Goal: Information Seeking & Learning: Learn about a topic

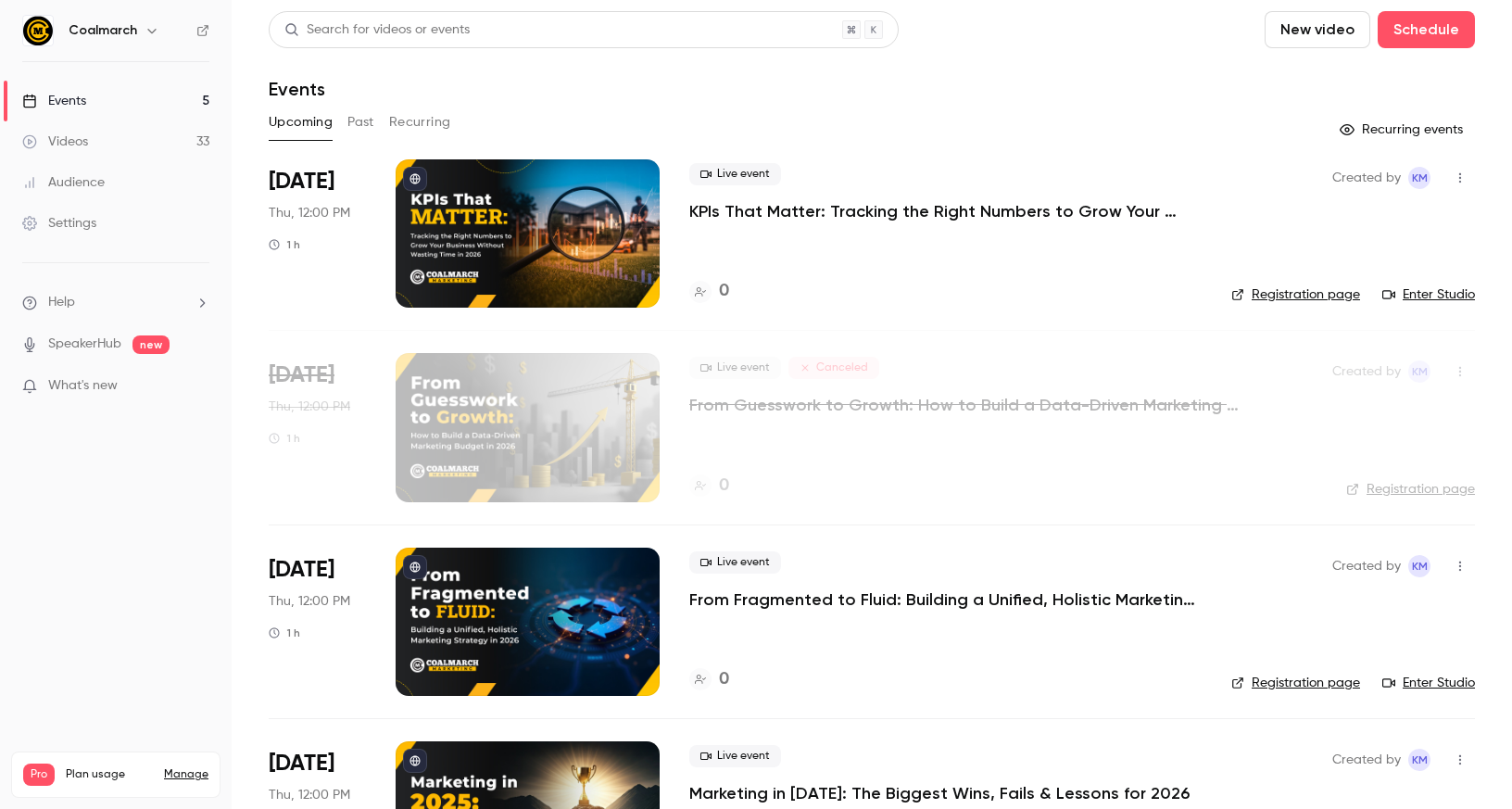
click at [1072, 38] on div "Search for videos or events New video Schedule" at bounding box center [871, 29] width 1206 height 37
click at [973, 5] on main "Search for videos or events New video Schedule Events Upcoming Past Recurring R…" at bounding box center [871, 404] width 1280 height 809
click at [724, 286] on h4 "5" at bounding box center [724, 291] width 9 height 25
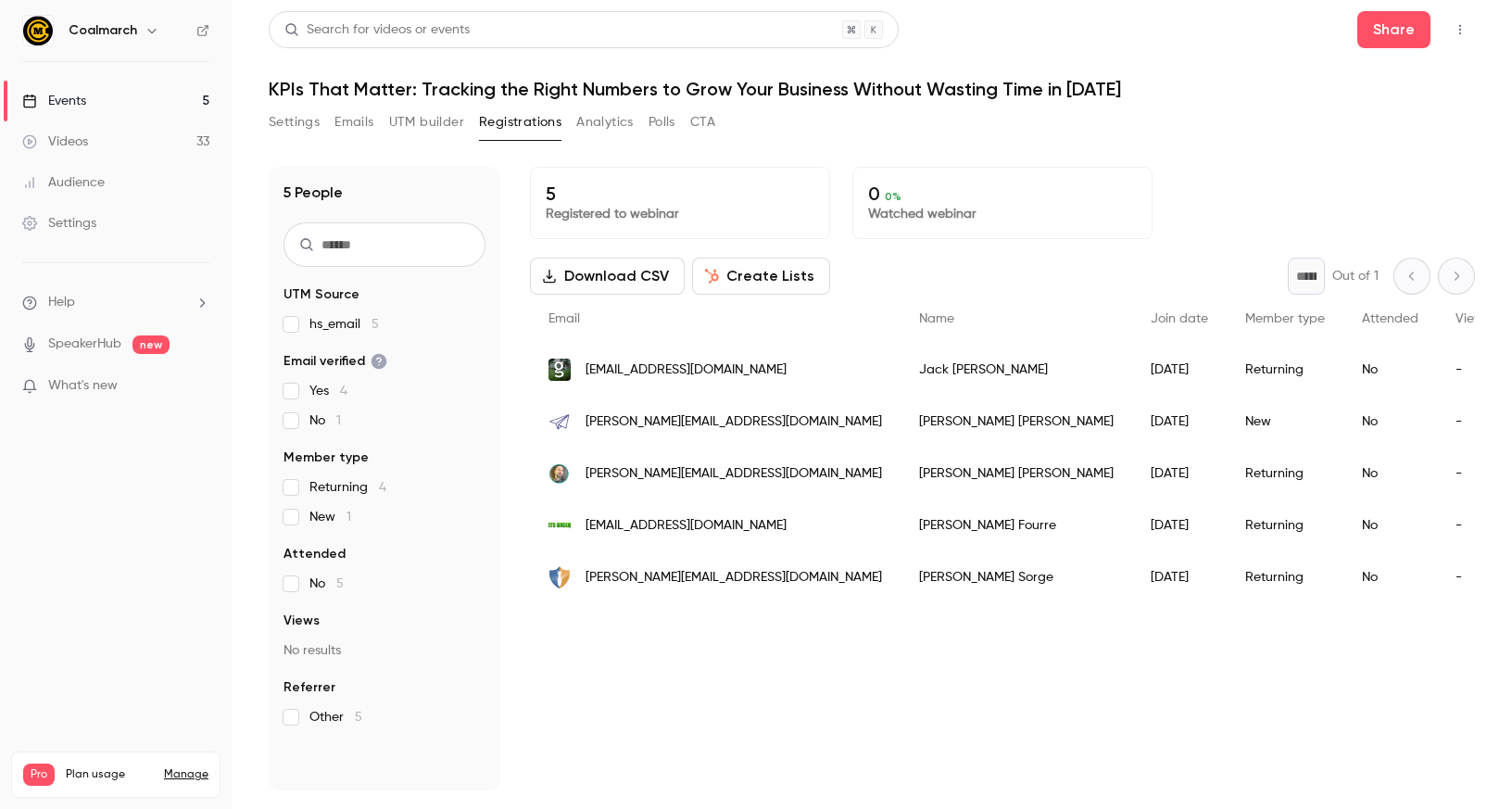
click at [1237, 88] on h1 "KPIs That Matter: Tracking the Right Numbers to Grow Your Business Without Wast…" at bounding box center [871, 88] width 1206 height 22
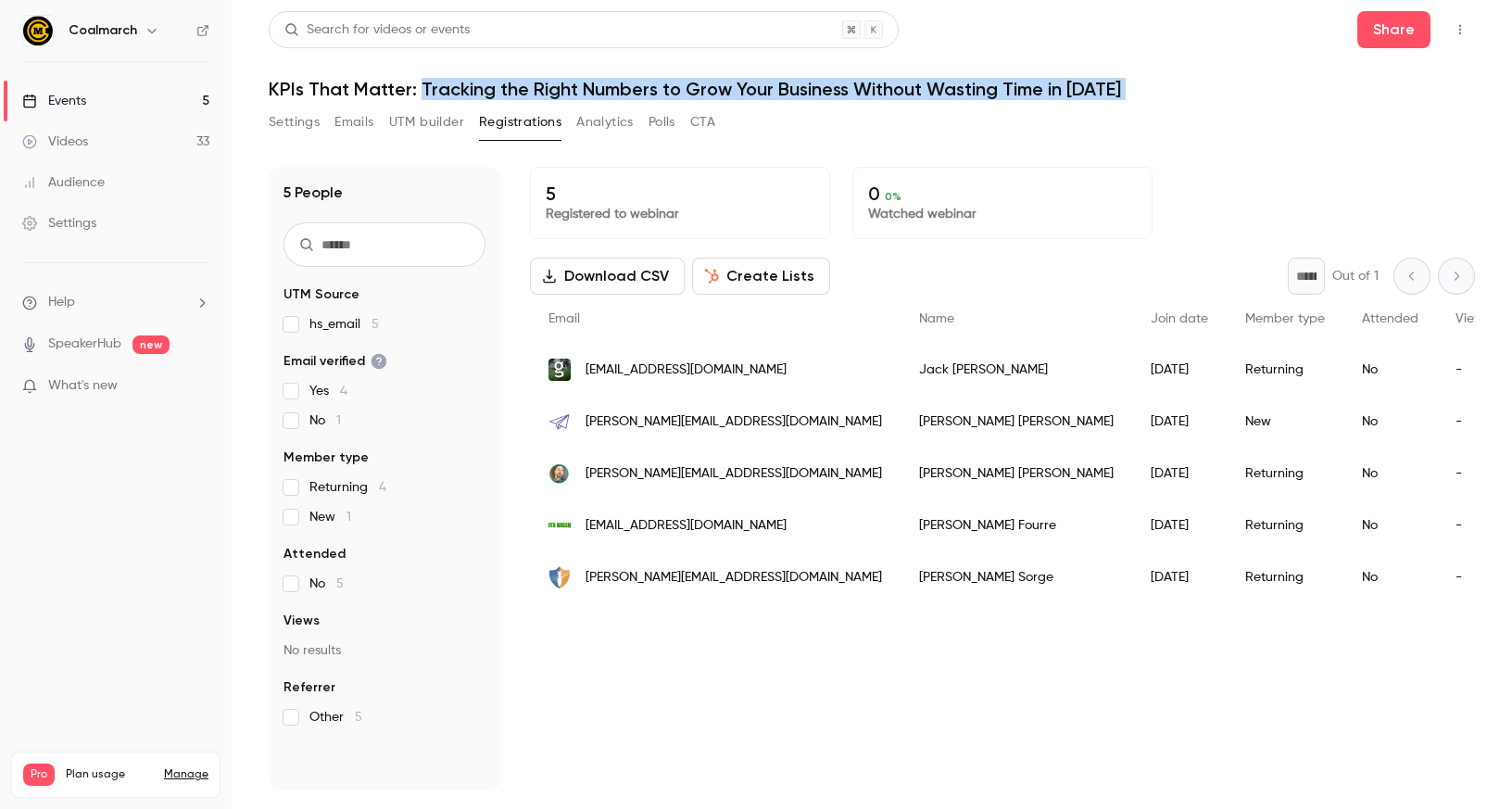
drag, startPoint x: 422, startPoint y: 86, endPoint x: 1110, endPoint y: 149, distance: 690.9
click at [1231, 131] on div "Search for videos or events Share KPIs That Matter: Tracking the Right Numbers …" at bounding box center [871, 400] width 1206 height 779
copy div "Tracking the Right Numbers to Grow Your Business Without Wasting Time in 2026 S…"
click at [1008, 121] on div "Settings Emails UTM builder Registrations Analytics Polls CTA" at bounding box center [871, 126] width 1206 height 37
